Goal: Information Seeking & Learning: Learn about a topic

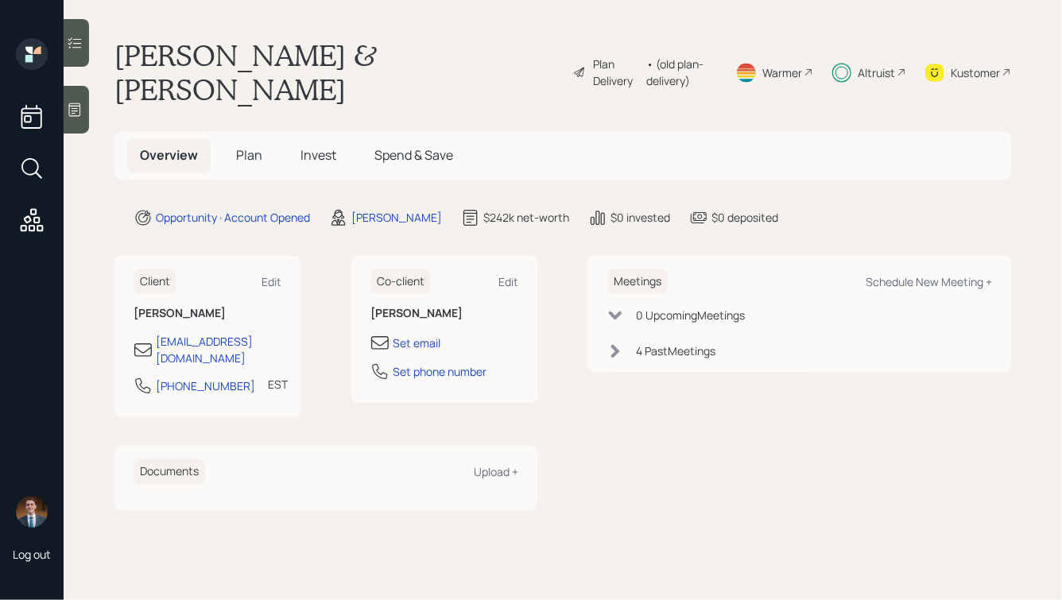
click at [312, 146] on span "Invest" at bounding box center [319, 154] width 36 height 17
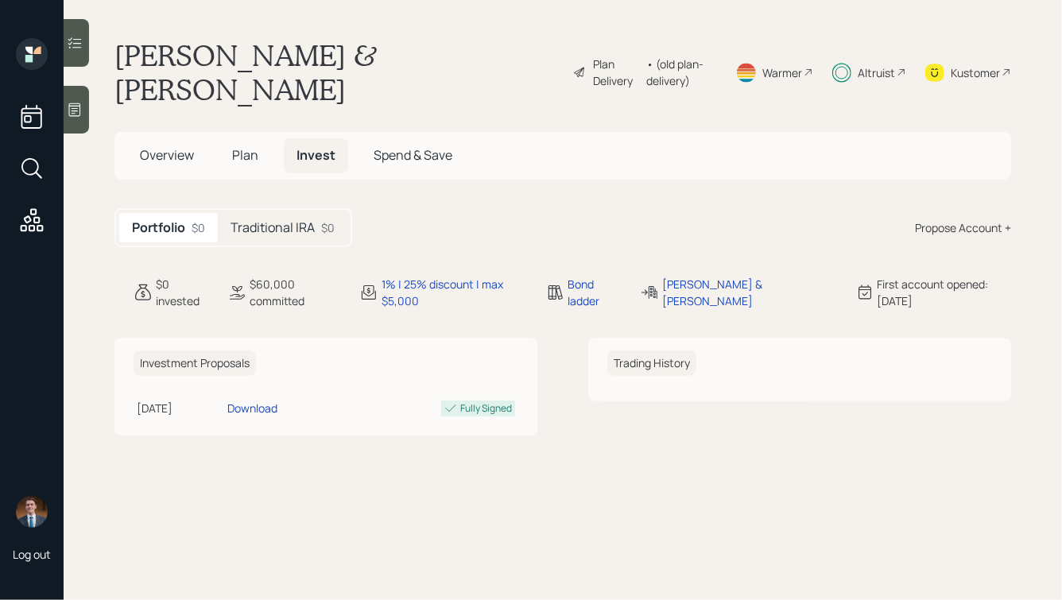
click at [301, 220] on h5 "Traditional IRA" at bounding box center [273, 227] width 84 height 15
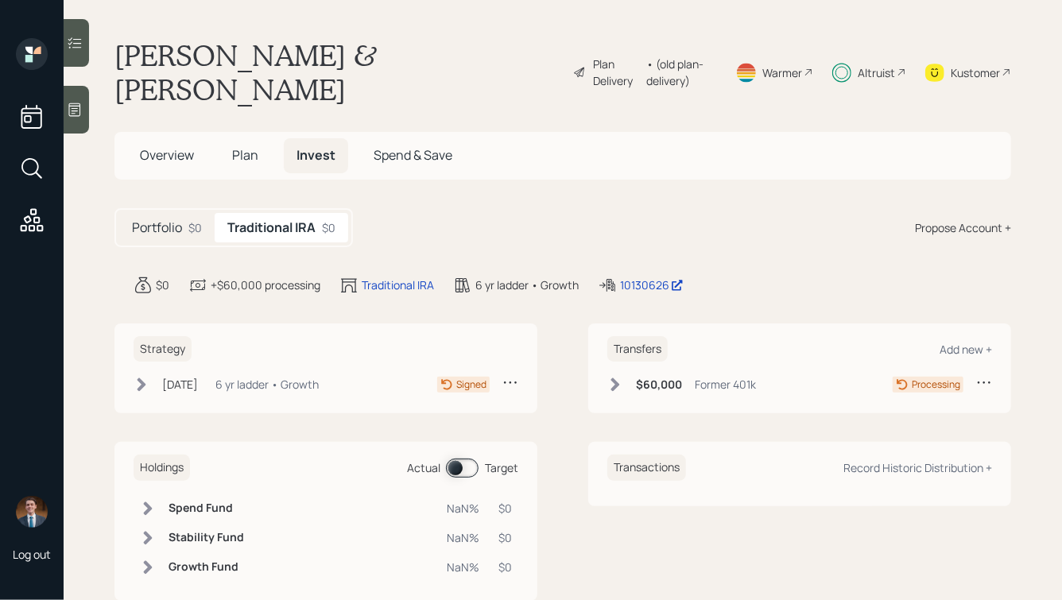
click at [869, 64] on div "Altruist" at bounding box center [876, 72] width 37 height 17
